Goal: Communication & Community: Answer question/provide support

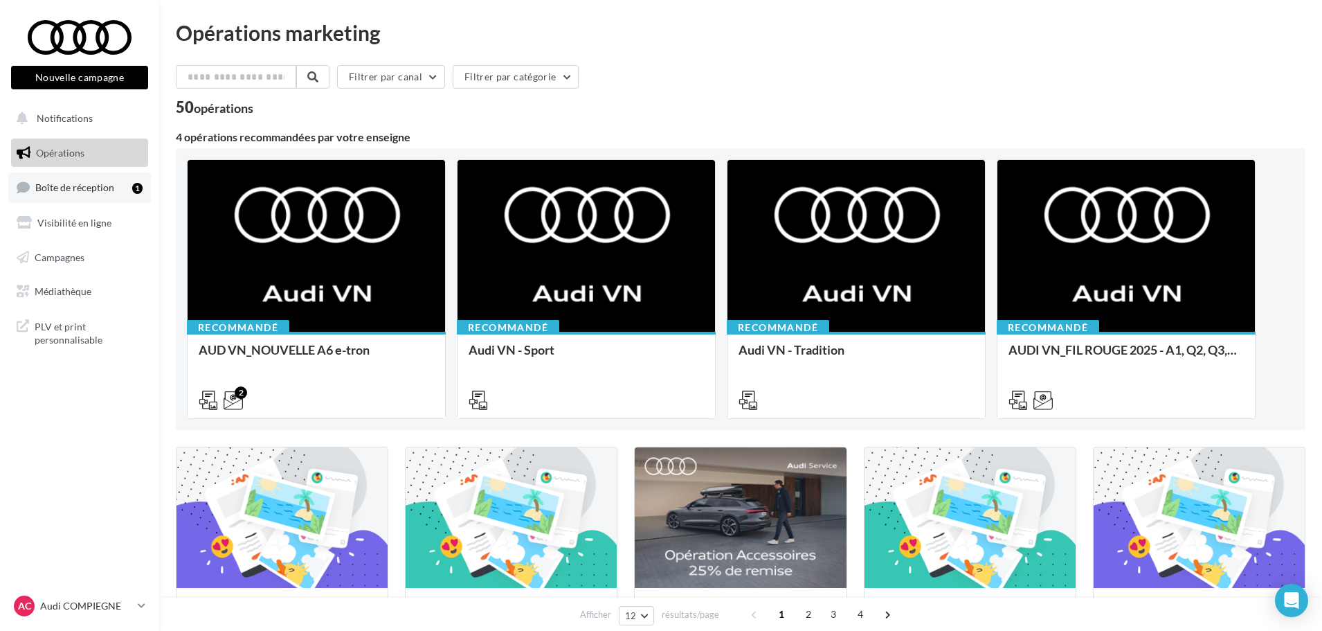
click at [84, 184] on span "Boîte de réception" at bounding box center [74, 187] width 79 height 12
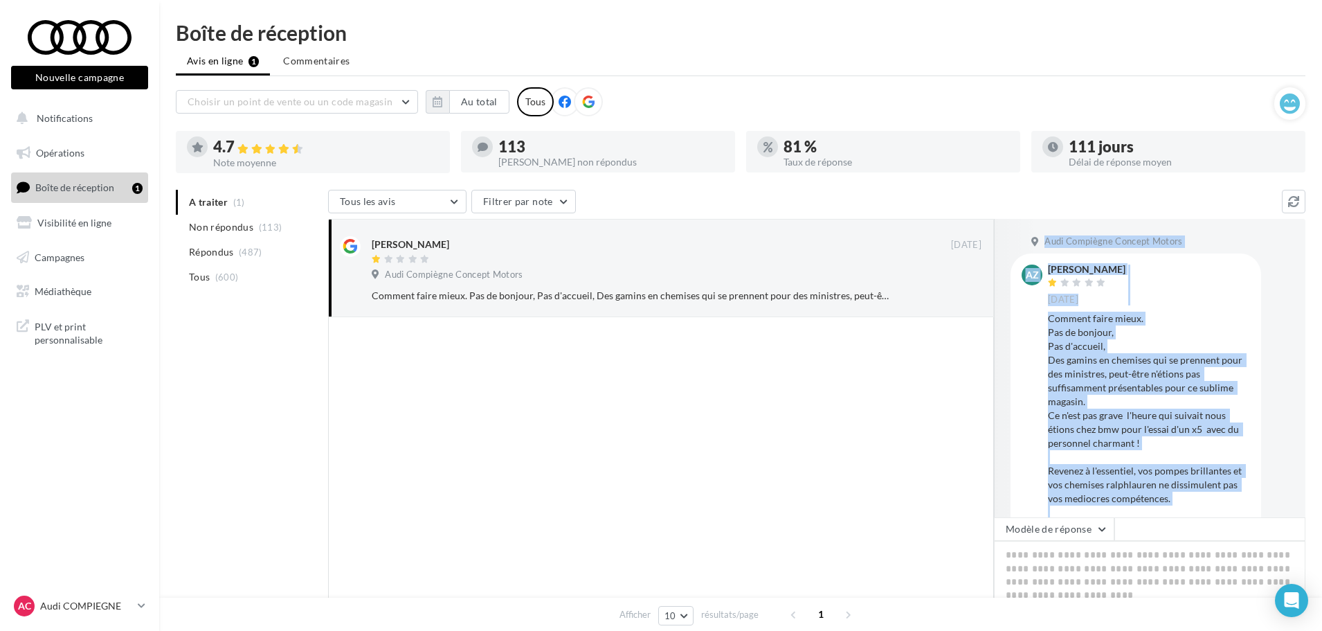
drag, startPoint x: 1153, startPoint y: 484, endPoint x: 1049, endPoint y: 265, distance: 242.4
click at [1049, 265] on div "Anthony Zerbini 20 sept. Comment faire mieux. Pas de bonjour, Pas d'accueil, De…" at bounding box center [1149, 398] width 202 height 268
copy div "Anthony Zerbini 20 sept. Comment faire mieux. Pas de bonjour, Pas d'accueil, De…"
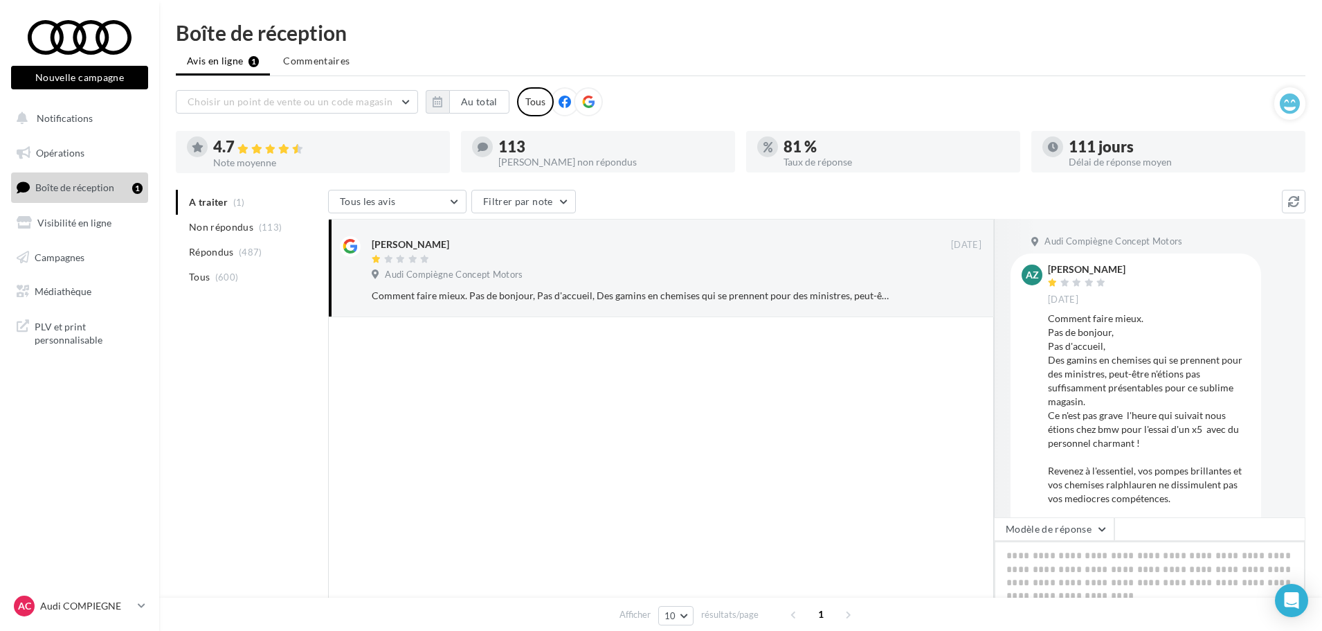
click at [1034, 561] on textarea at bounding box center [1150, 584] width 312 height 86
paste textarea "**********"
type textarea "**********"
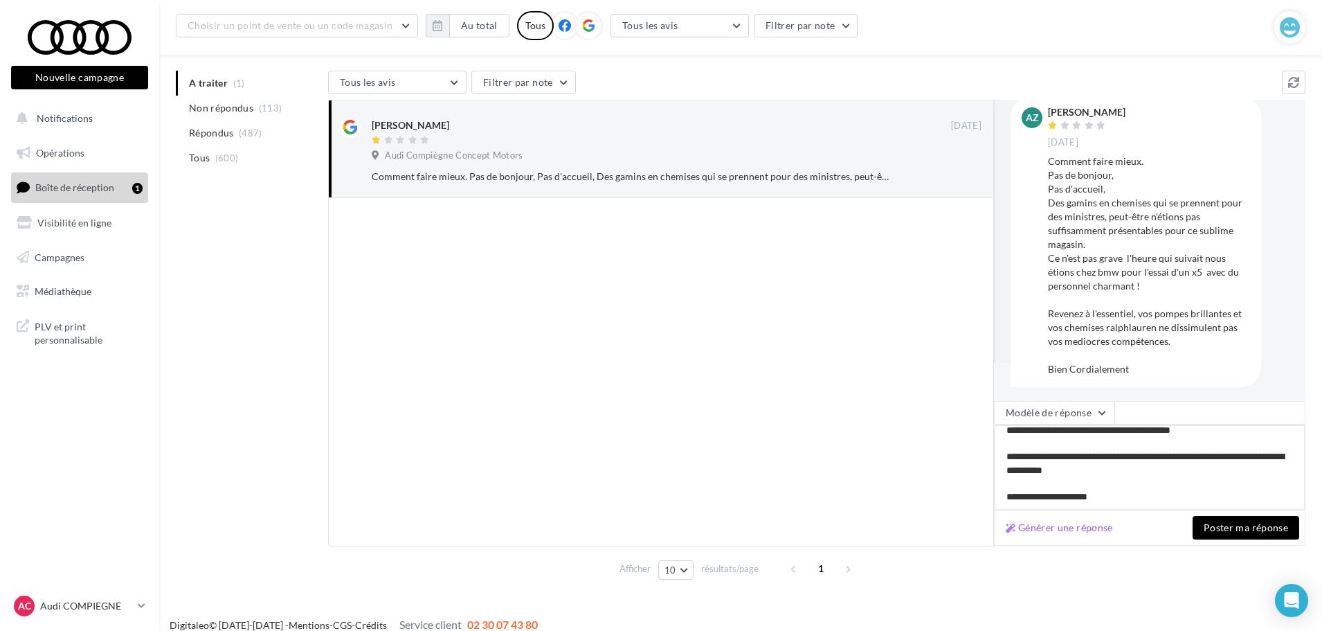
scroll to position [38, 0]
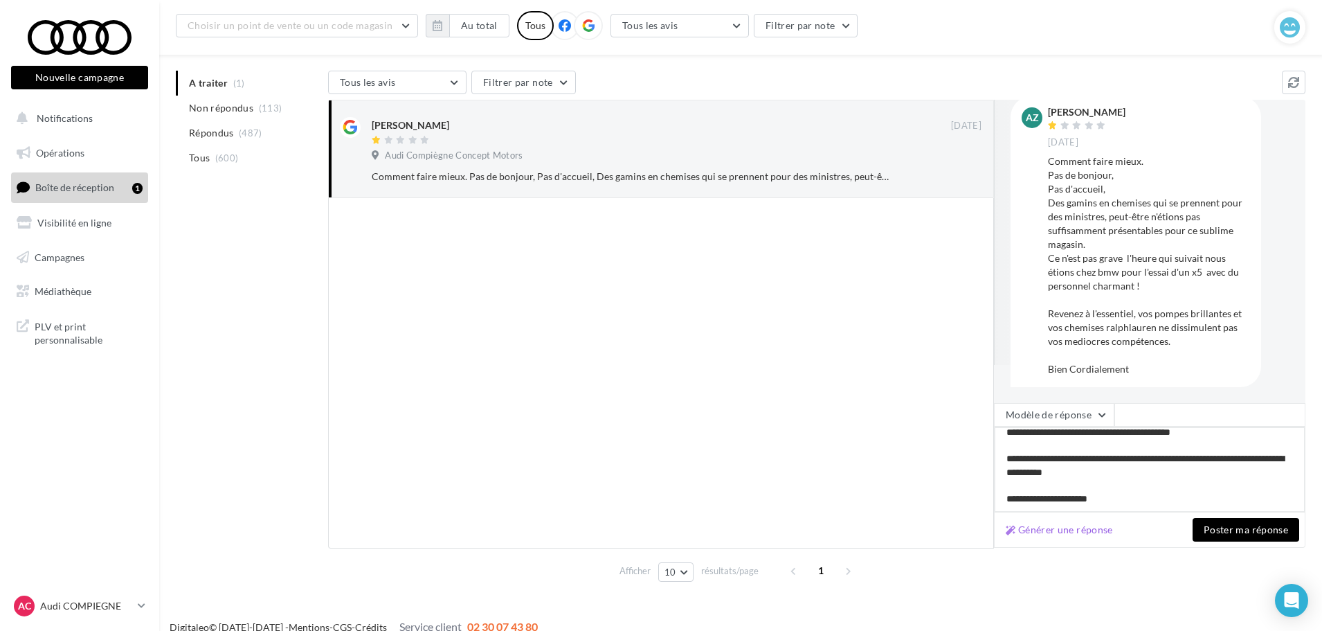
type textarea "**********"
click at [1242, 525] on button "Poster ma réponse" at bounding box center [1246, 530] width 107 height 24
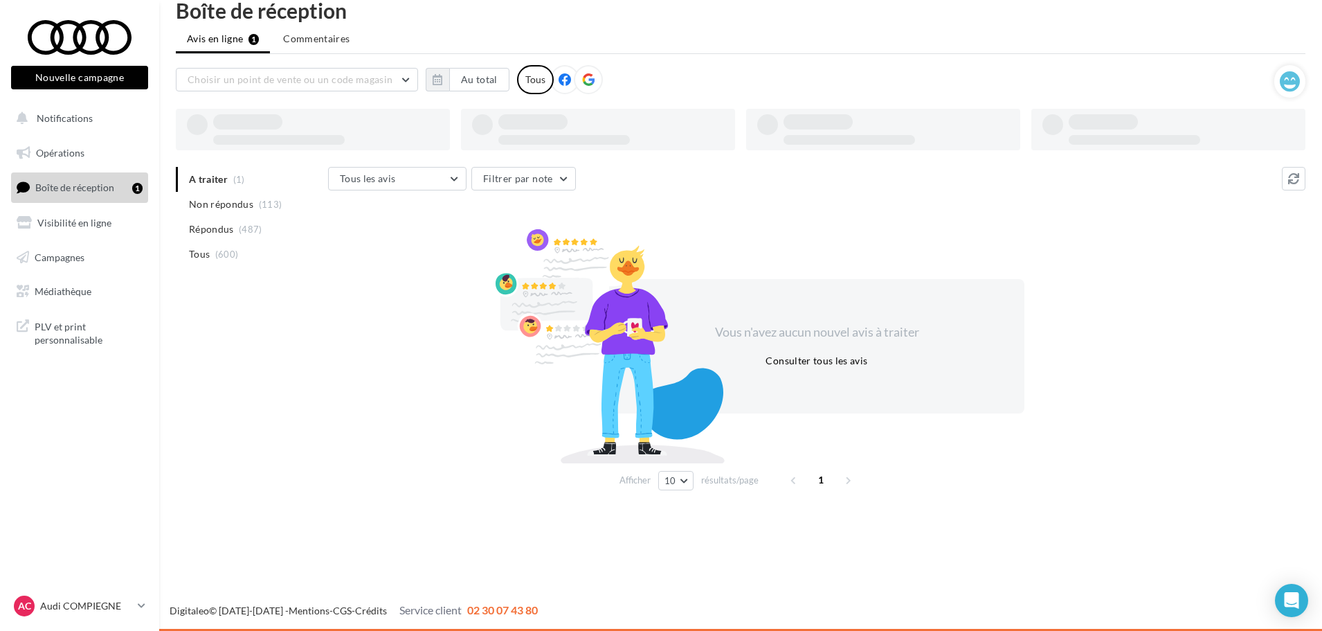
scroll to position [22, 0]
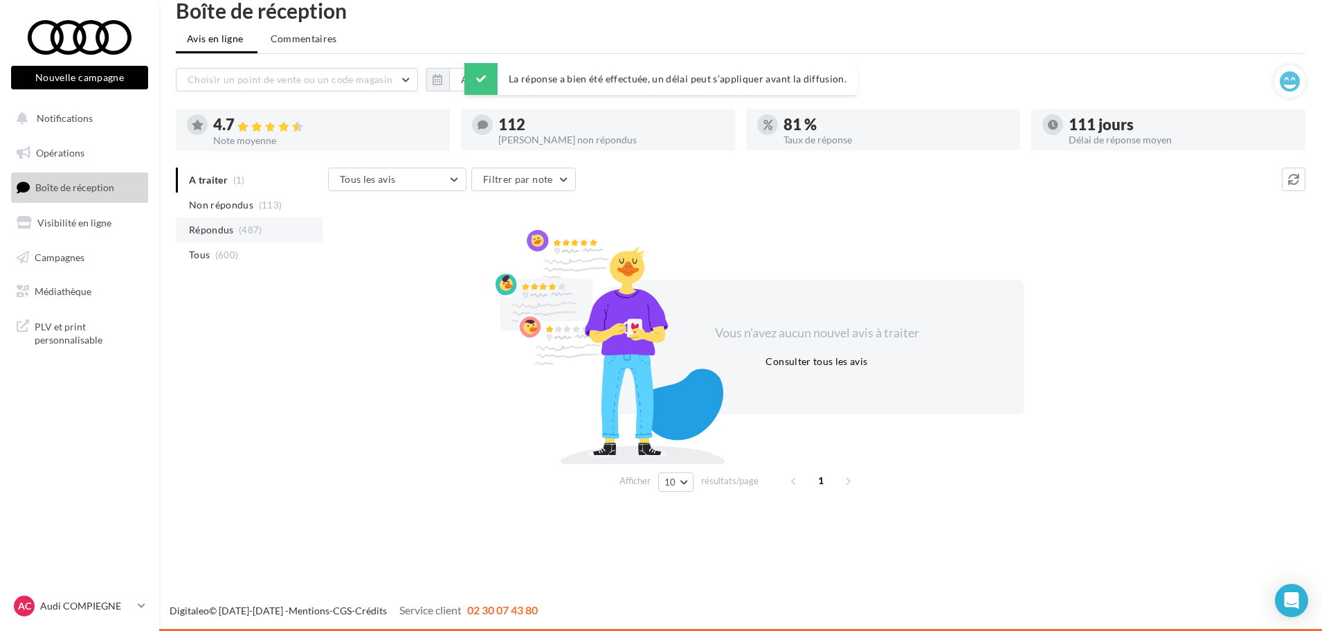
click at [222, 231] on span "Répondus" at bounding box center [211, 230] width 45 height 14
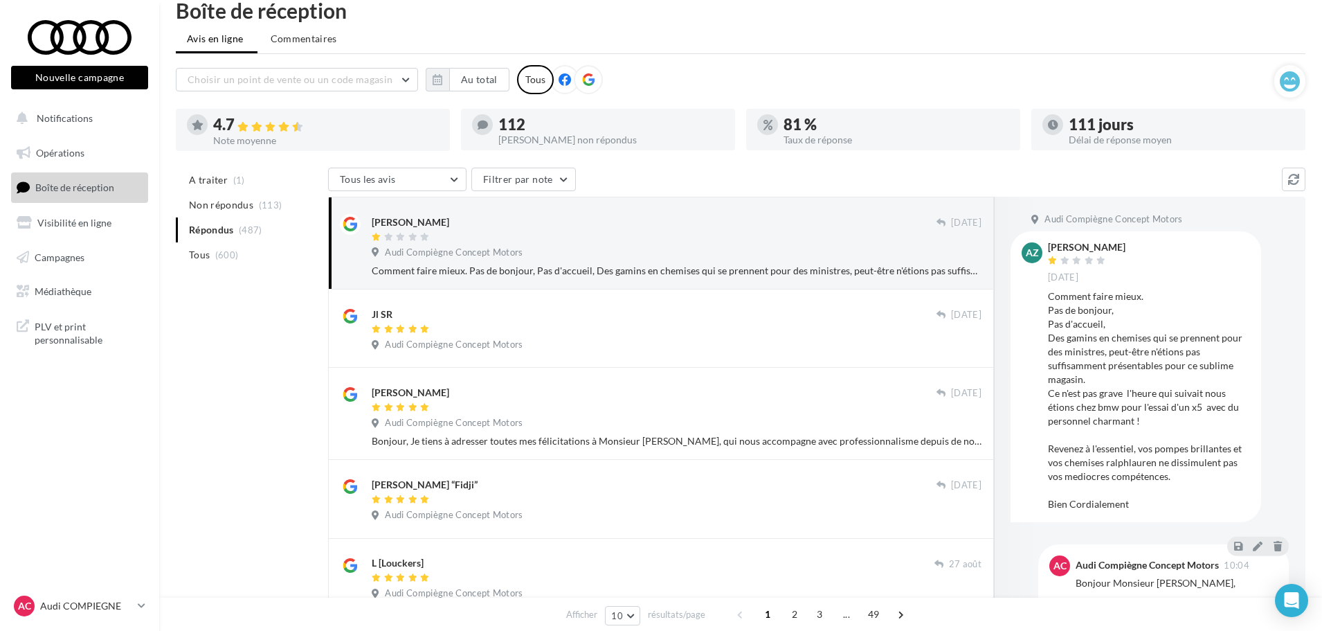
drag, startPoint x: 1052, startPoint y: 248, endPoint x: 1172, endPoint y: 402, distance: 195.3
click at [1172, 402] on div "Anthony Zerbini 20 sept. Comment faire mieux. Pas de bonjour, Pas d'accueil, De…" at bounding box center [1149, 376] width 202 height 268
click at [1186, 504] on div "Comment faire mieux. Pas de bonjour, Pas d'accueil, Des gamins en chemises qui …" at bounding box center [1149, 400] width 202 height 222
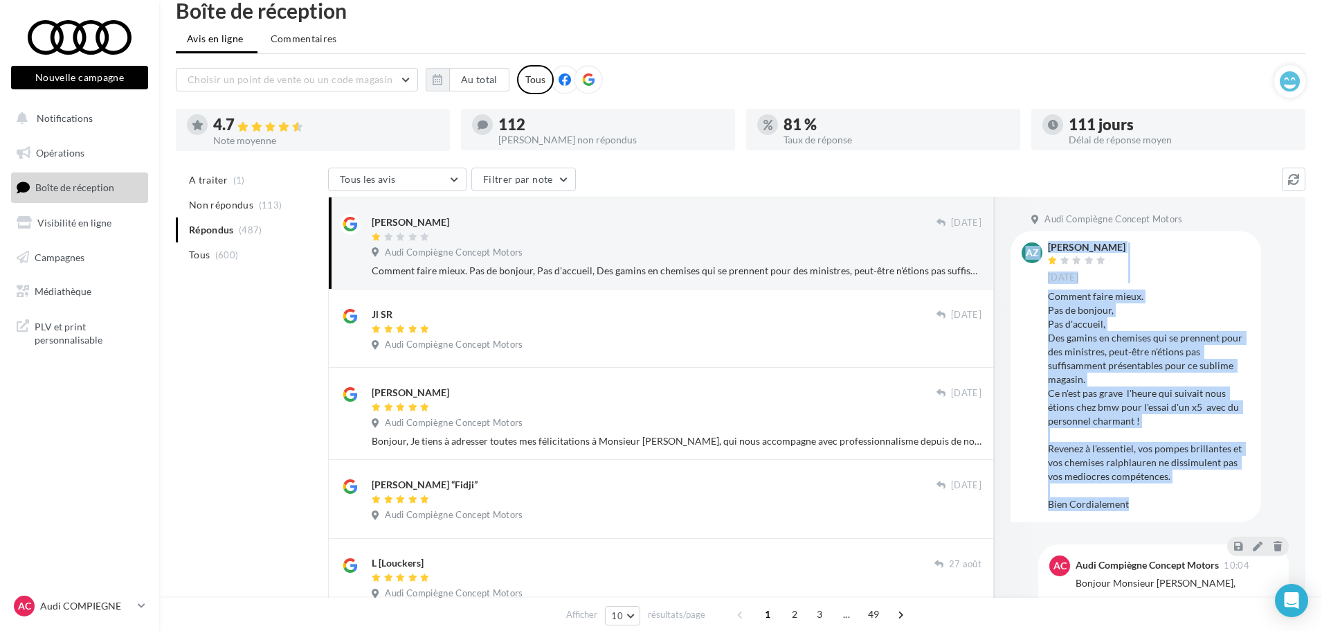
drag, startPoint x: 1157, startPoint y: 500, endPoint x: 1042, endPoint y: 251, distance: 275.1
click at [1042, 251] on div "AZ Anthony Zerbini 20 sept. Comment faire mieux. Pas de bonjour, Pas d'accueil,…" at bounding box center [1136, 376] width 228 height 268
drag, startPoint x: 1190, startPoint y: 470, endPoint x: 1166, endPoint y: 518, distance: 53.2
click at [1189, 471] on div "Comment faire mieux. Pas de bonjour, Pas d'accueil, Des gamins en chemises qui …" at bounding box center [1149, 400] width 202 height 222
click at [1155, 513] on div "AZ Anthony Zerbini 20 sept. Comment faire mieux. Pas de bonjour, Pas d'accueil,…" at bounding box center [1136, 376] width 251 height 290
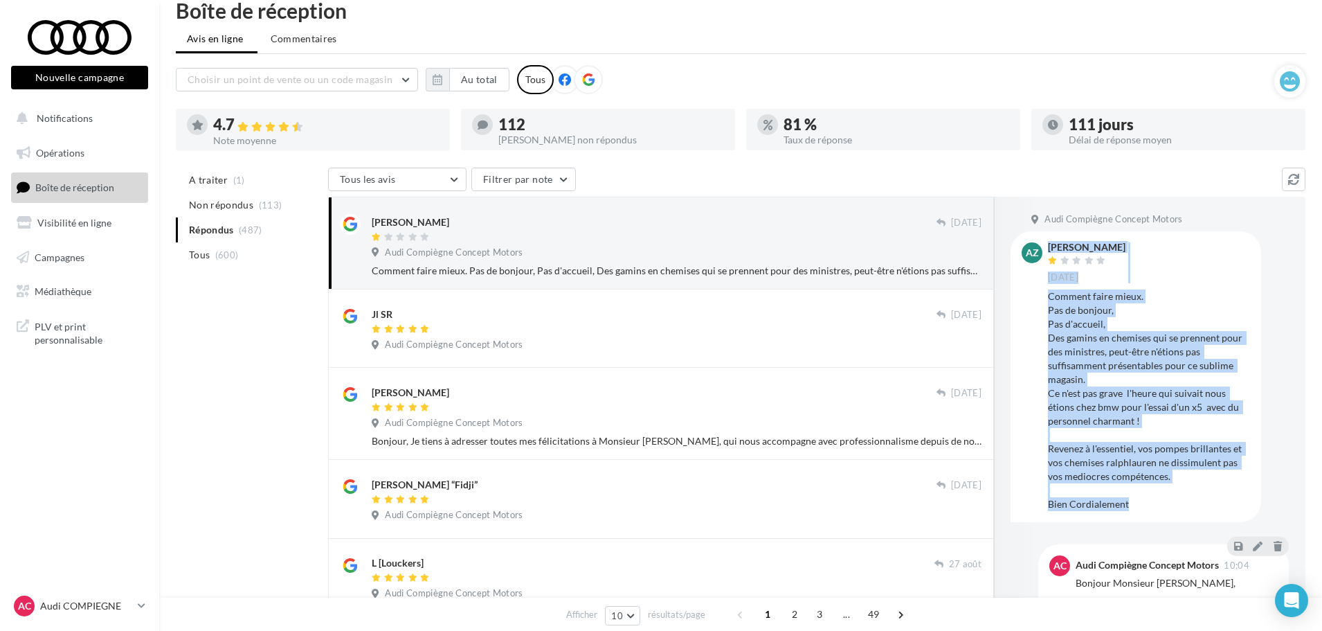
drag, startPoint x: 1151, startPoint y: 508, endPoint x: 1045, endPoint y: 253, distance: 275.6
click at [1045, 253] on div "AZ Anthony Zerbini 20 sept. Comment faire mieux. Pas de bonjour, Pas d'accueil,…" at bounding box center [1136, 376] width 228 height 268
copy div "Anthony Zerbini 20 sept. Comment faire mieux. Pas de bonjour, Pas d'accueil, De…"
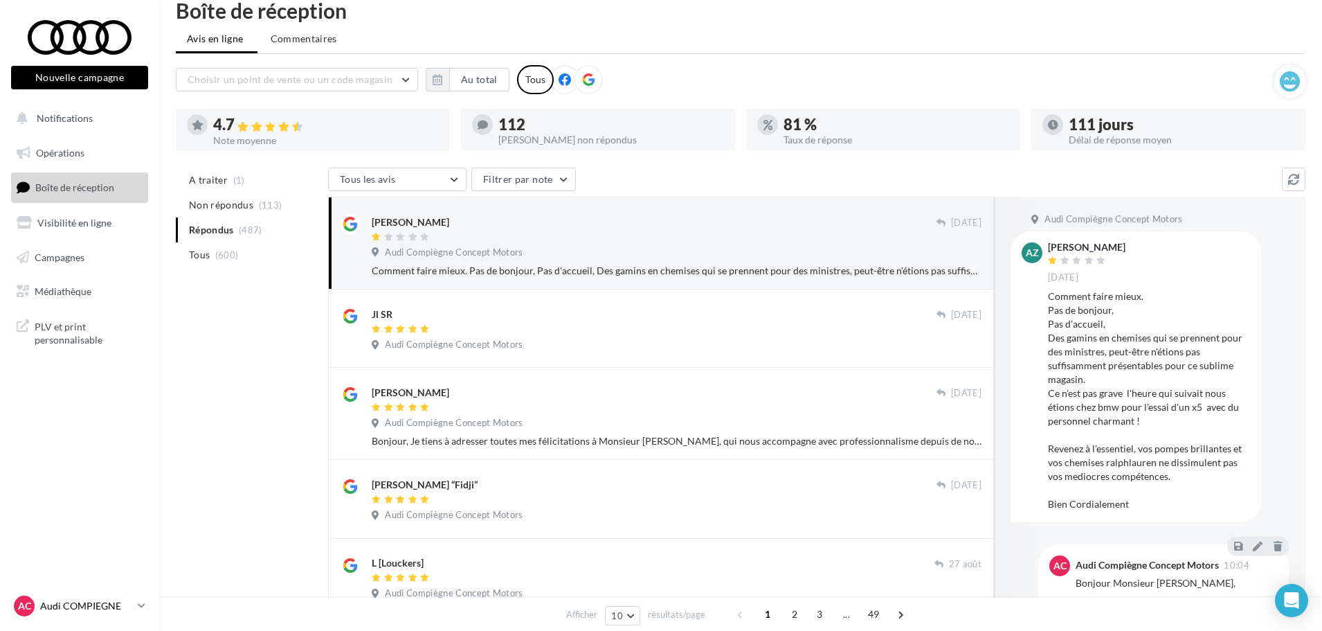
click at [111, 597] on div "AC Audi COMPIEGNE audi-comp-for" at bounding box center [73, 605] width 118 height 21
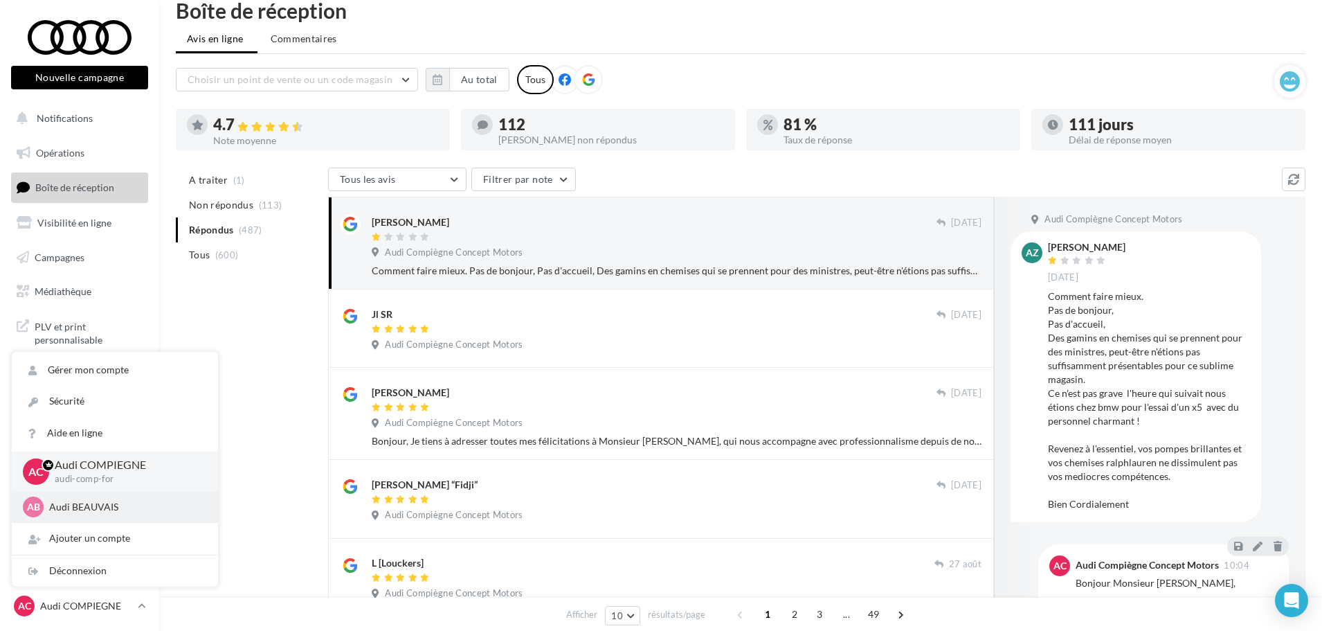
click at [98, 496] on div "AB Audi BEAUVAIS audi-beau-for" at bounding box center [115, 507] width 206 height 32
click at [91, 506] on p "Audi BEAUVAIS" at bounding box center [125, 507] width 152 height 14
